Goal: Task Accomplishment & Management: Use online tool/utility

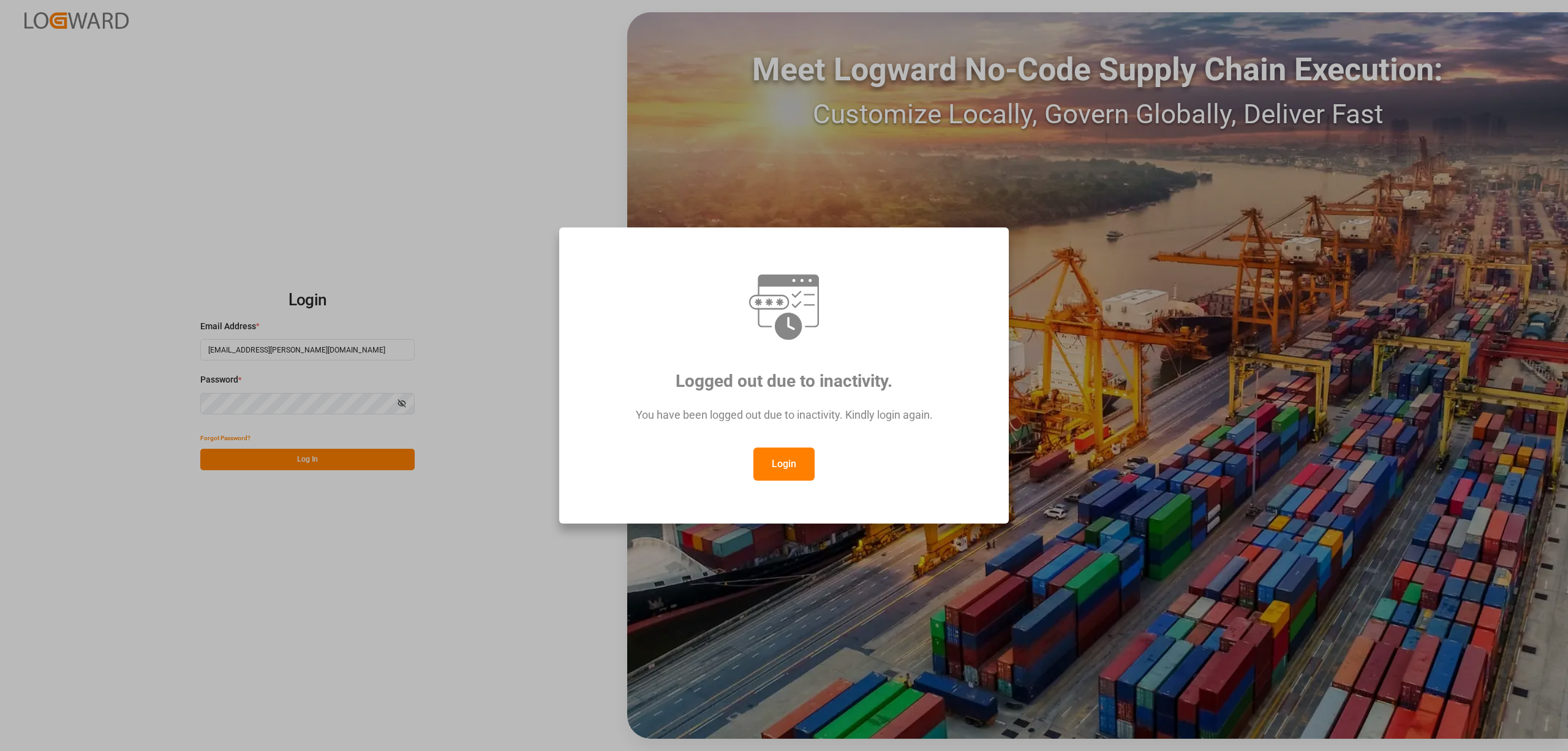
click at [777, 464] on button "Login" at bounding box center [784, 464] width 61 height 33
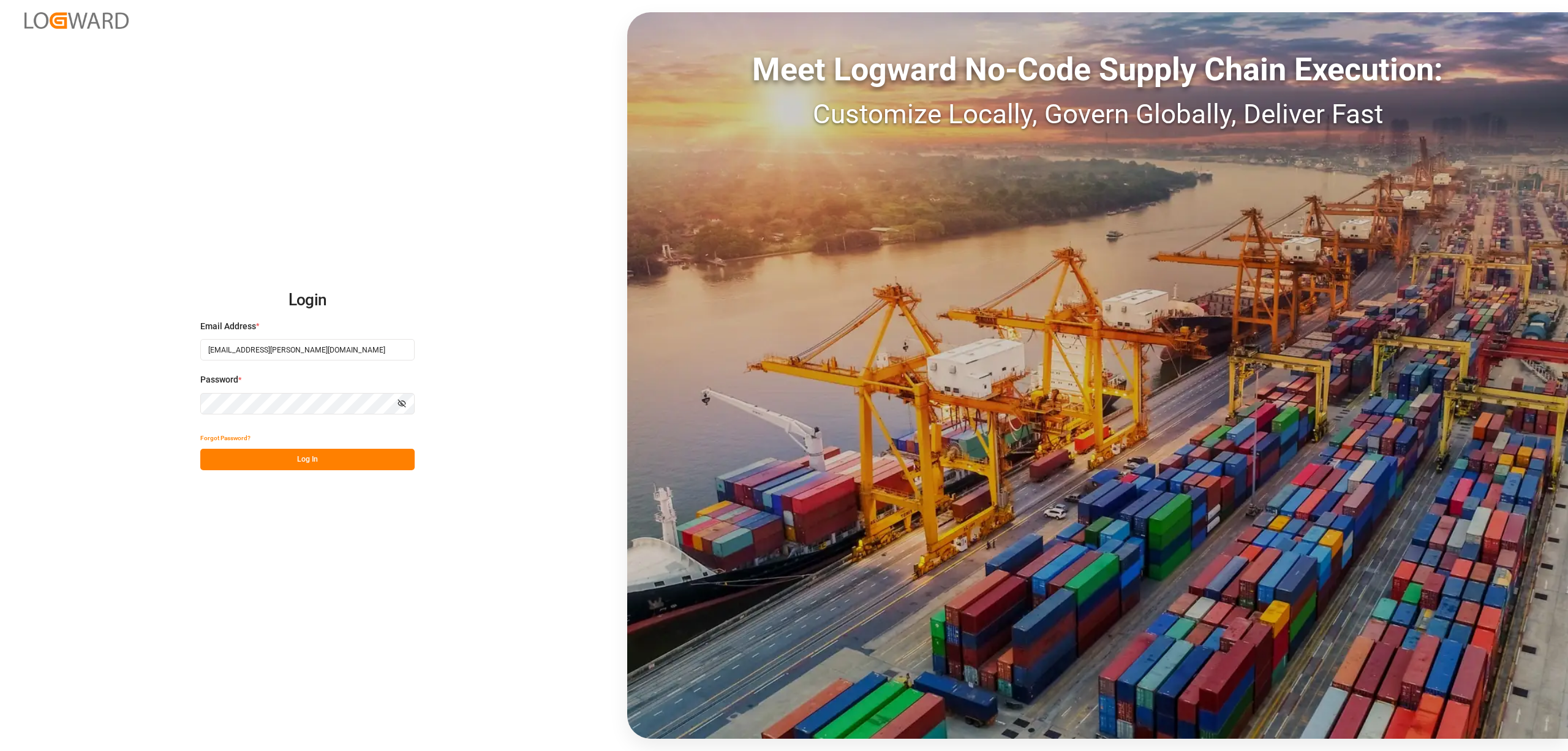
click at [322, 462] on button "Log In" at bounding box center [307, 459] width 214 height 21
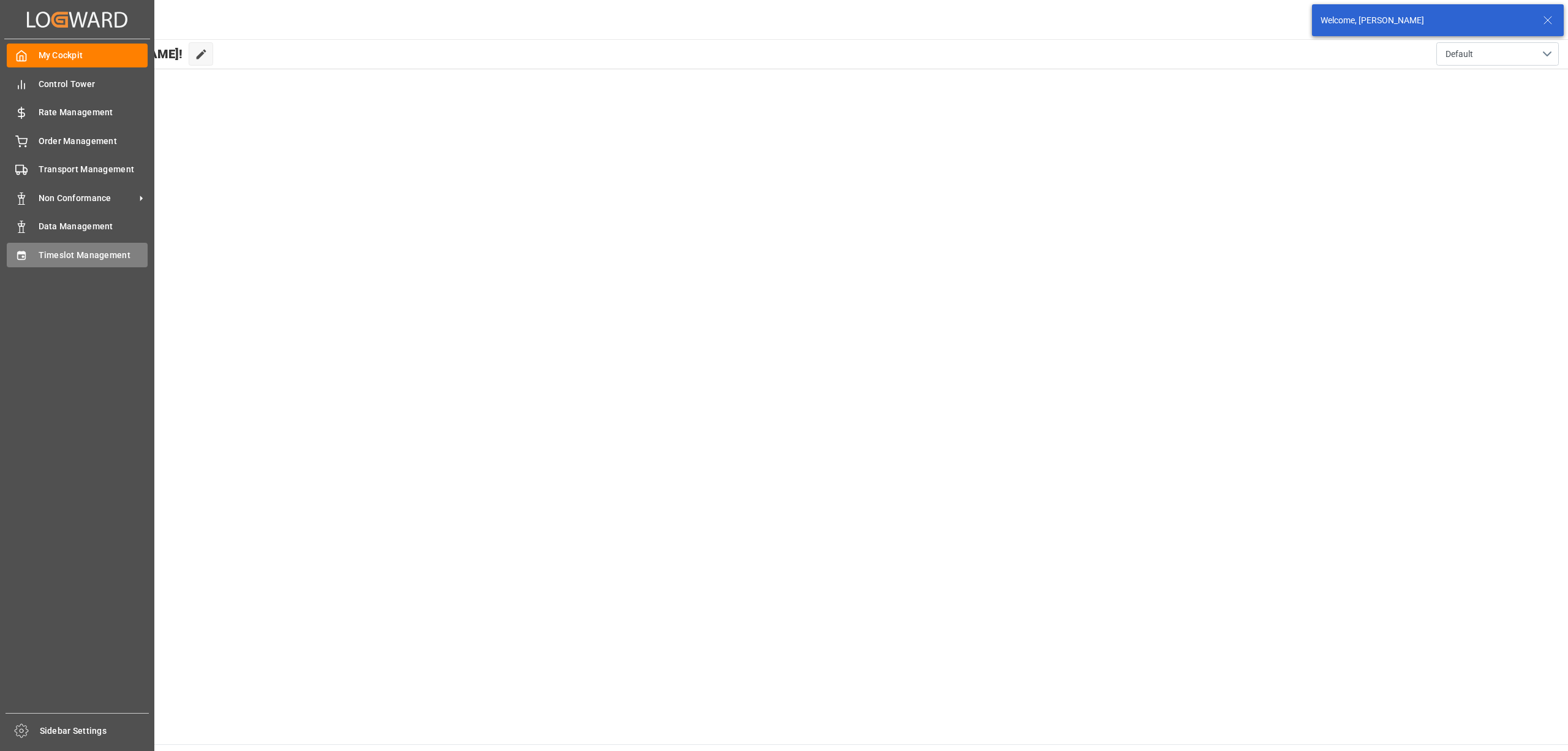
click at [45, 259] on span "Timeslot Management" at bounding box center [93, 255] width 110 height 13
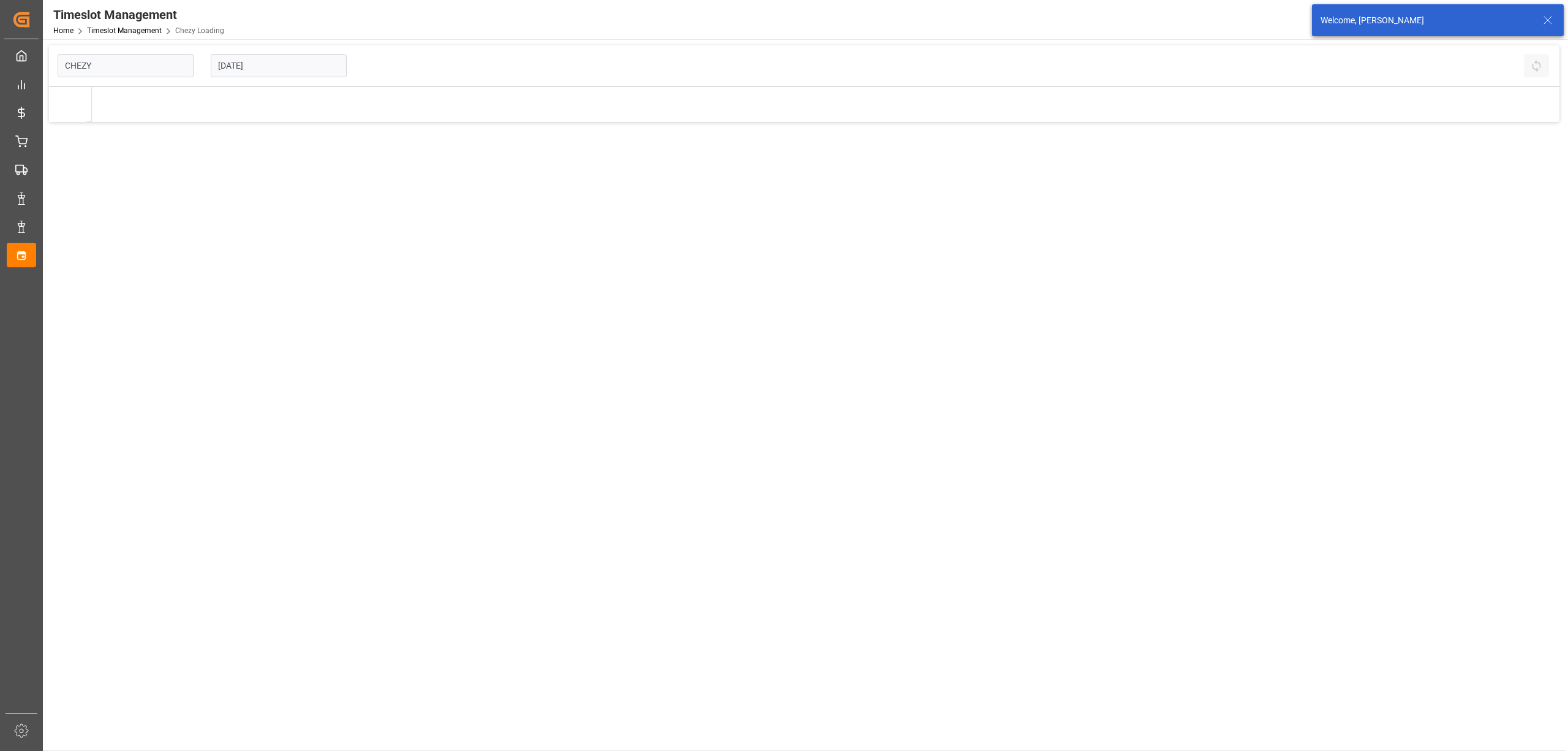
type input "Chezy Loading"
